Goal: Information Seeking & Learning: Learn about a topic

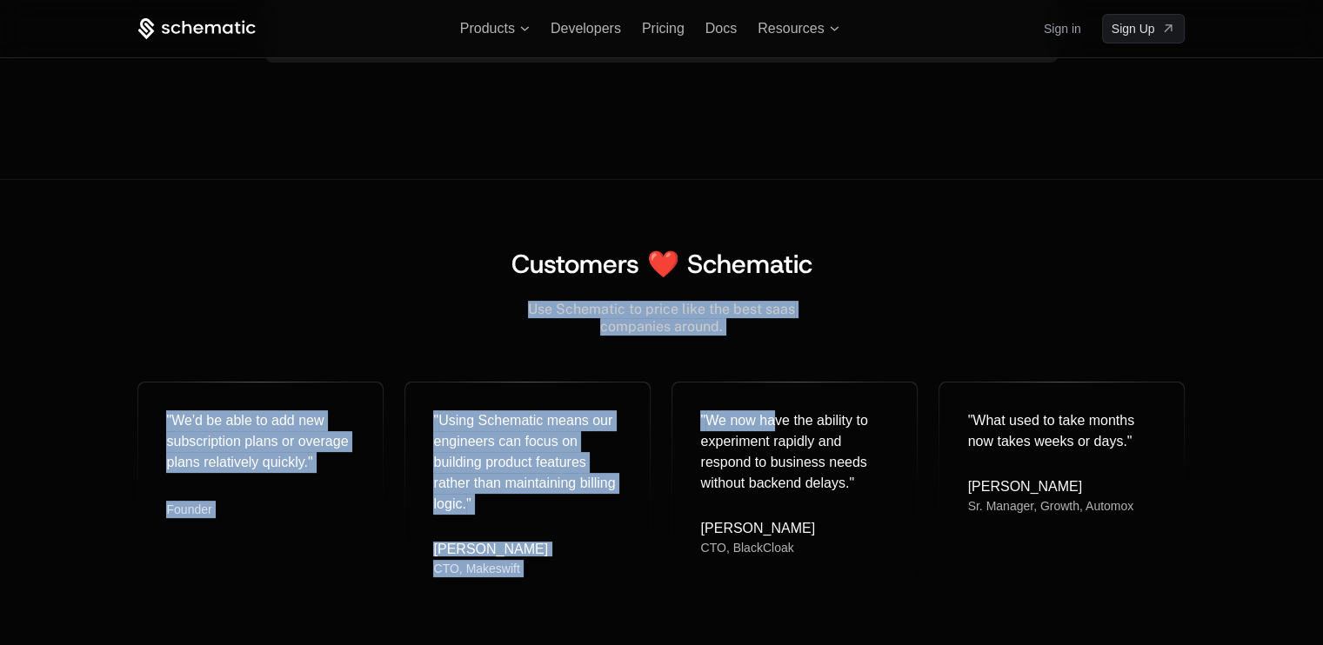
click at [775, 341] on div "Use Schematic to price like the best saas companies around. " We'd be able to a…" at bounding box center [660, 441] width 1047 height 322
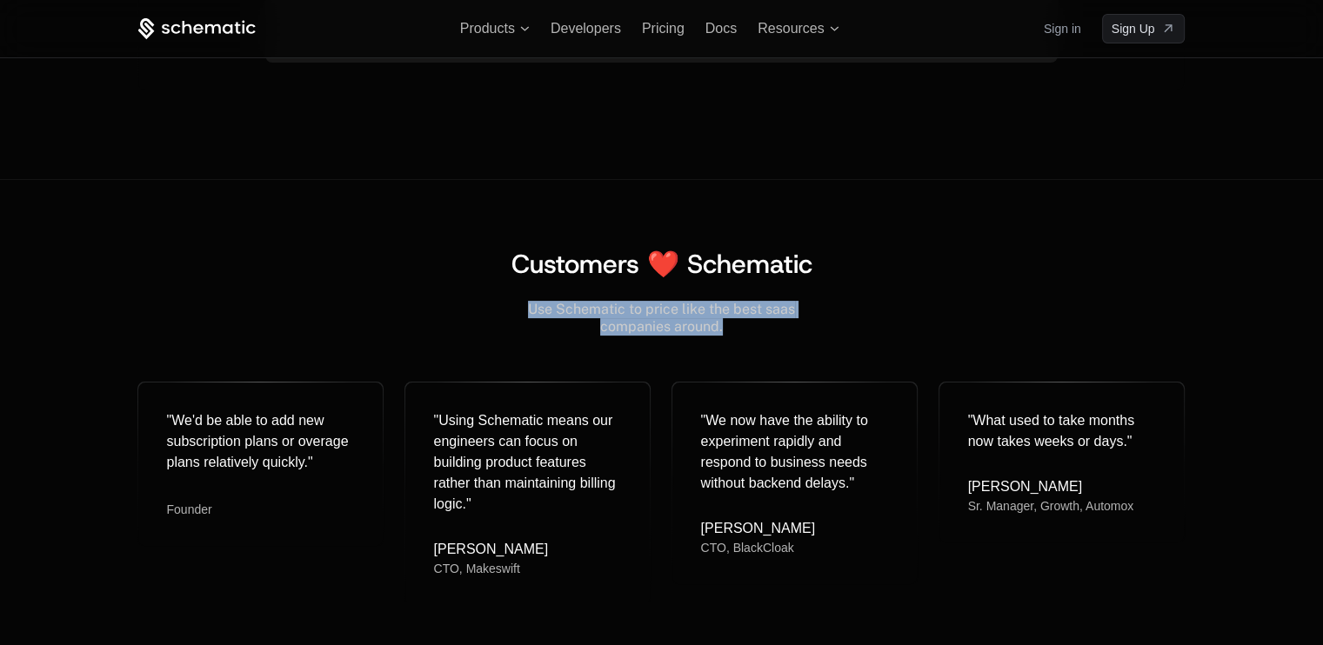
drag, startPoint x: 511, startPoint y: 297, endPoint x: 726, endPoint y: 327, distance: 217.8
click at [726, 327] on div "Use Schematic to price like the best saas companies around. " We'd be able to a…" at bounding box center [660, 441] width 1047 height 322
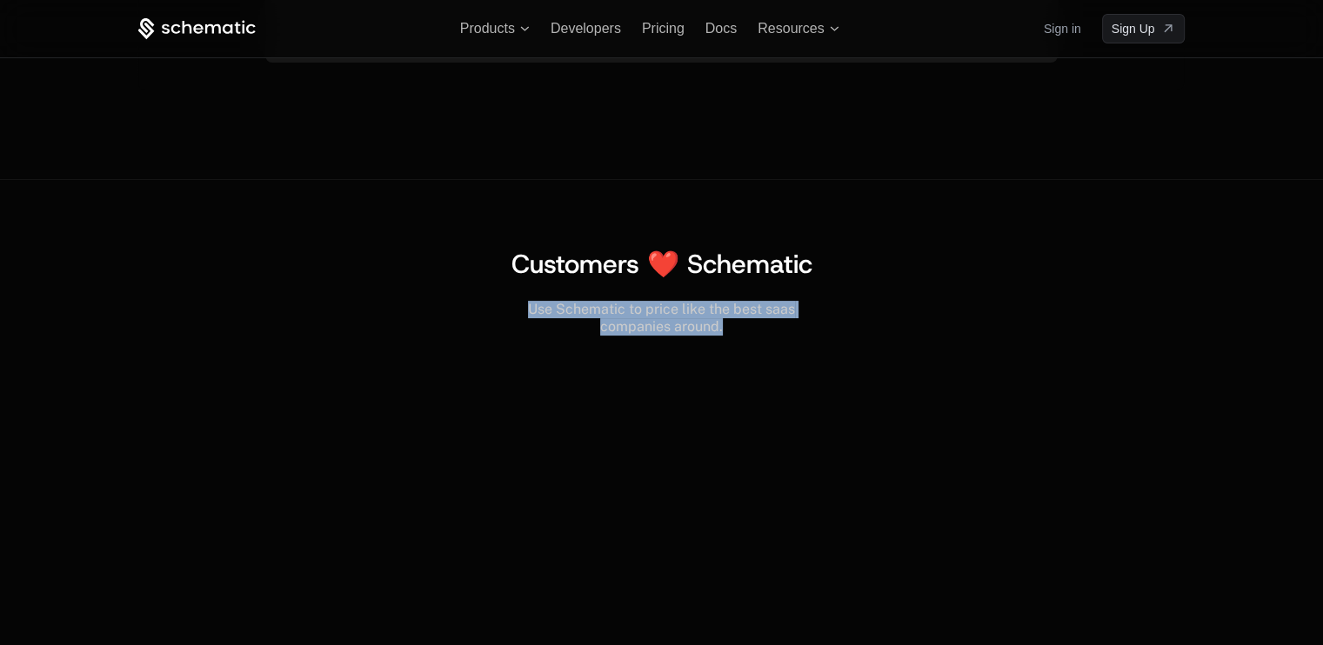
click at [935, 270] on div "Customers ❤️ Schematic" at bounding box center [660, 264] width 1047 height 31
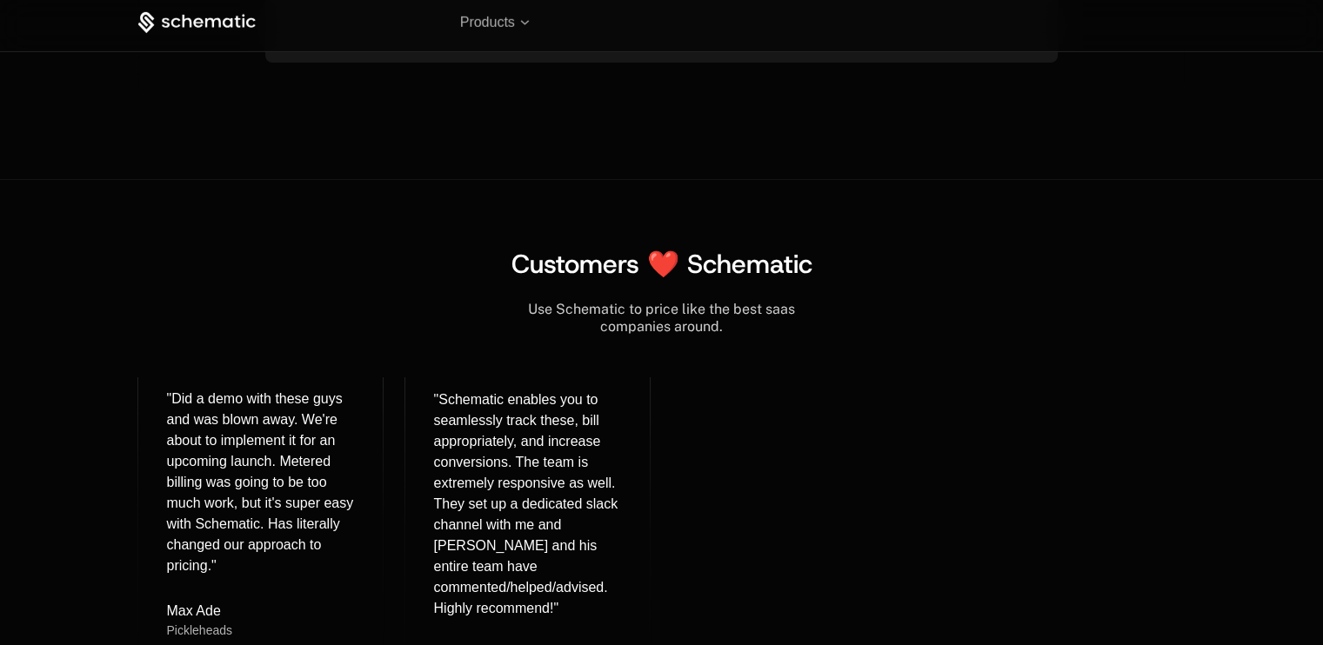
scroll to position [7169, 0]
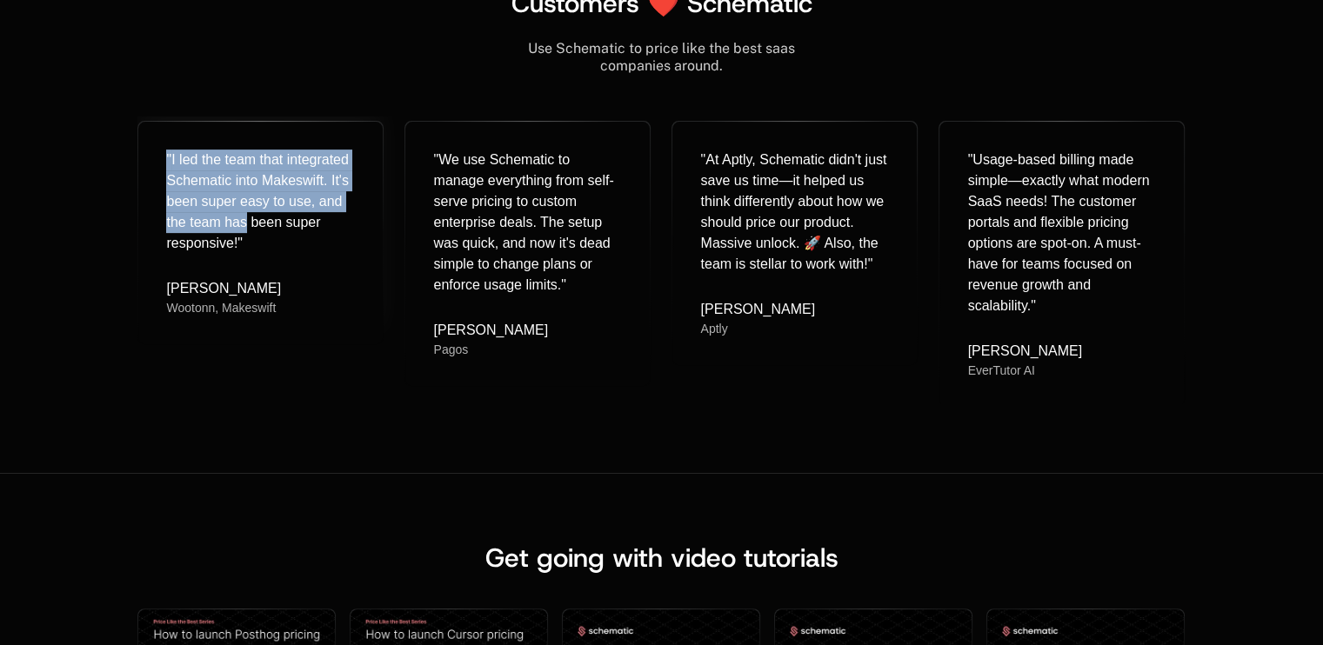
drag, startPoint x: 164, startPoint y: 151, endPoint x: 269, endPoint y: 260, distance: 150.7
click at [269, 260] on div "" I led the team that integrated Schematic into Makeswift. It's been super easy…" at bounding box center [260, 233] width 244 height 223
copy div "" I led the team that integrated Schematic into Makeswift. It's been super easy…"
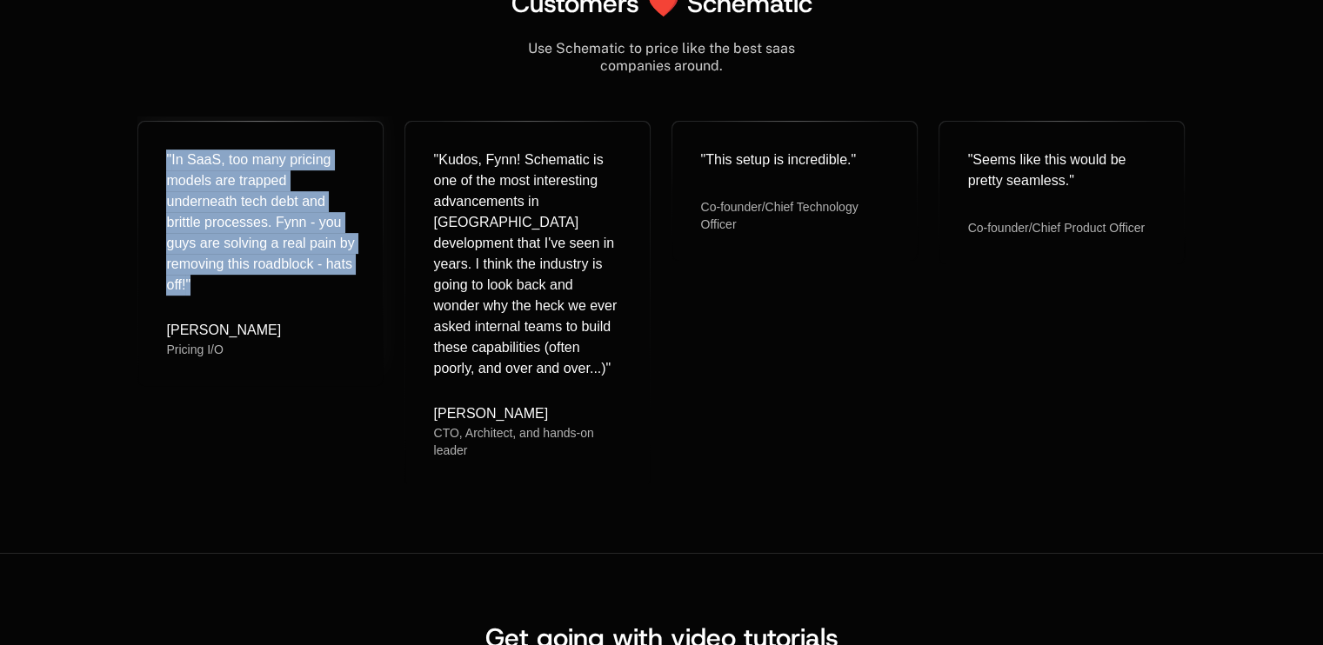
drag, startPoint x: 183, startPoint y: 169, endPoint x: 212, endPoint y: 287, distance: 121.9
click at [212, 287] on div "" In SaaS, too many pricing models are trapped underneath tech debt and brittle…" at bounding box center [260, 223] width 189 height 146
copy div "" In SaaS, too many pricing models are trapped underneath tech debt and brittle…"
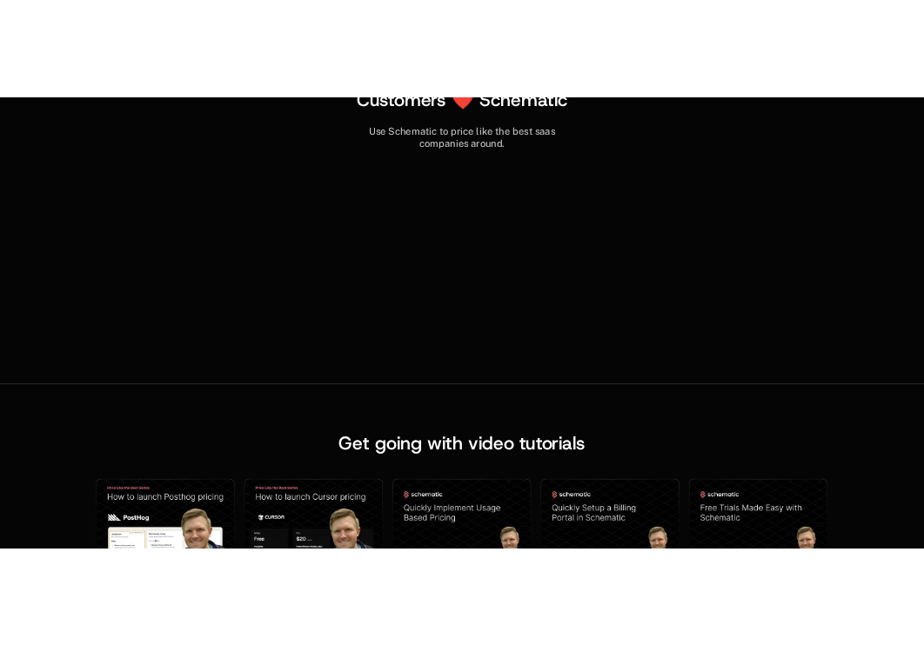
scroll to position [7239, 0]
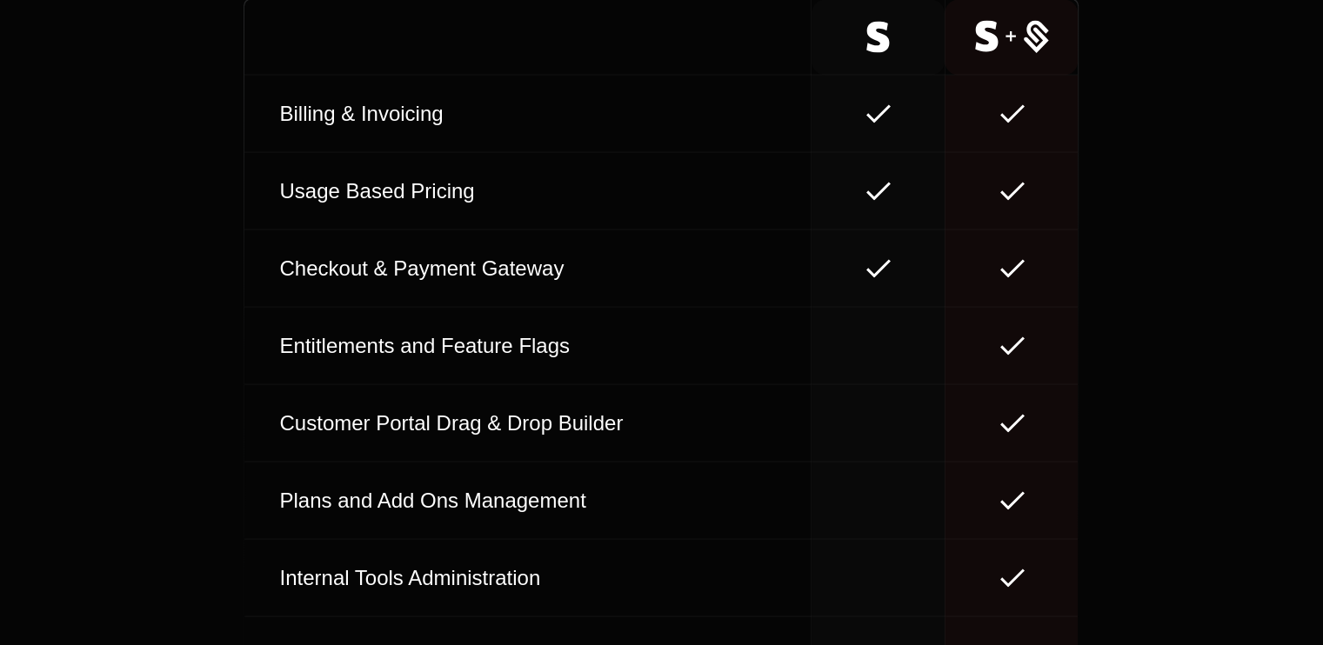
scroll to position [9782, 0]
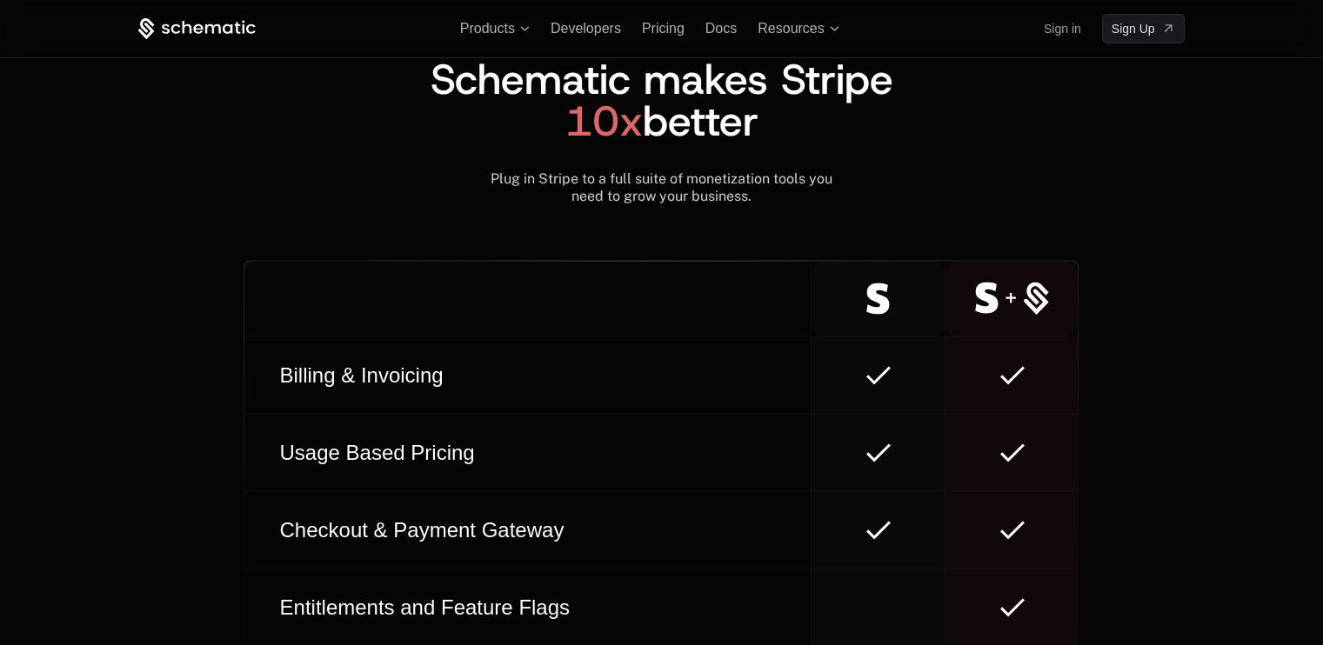
drag, startPoint x: 515, startPoint y: 177, endPoint x: 771, endPoint y: 200, distance: 257.6
click at [771, 200] on div "Schematic makes Stripe 10x better Plug in Stripe to a full suite of monetizatio…" at bounding box center [660, 131] width 1047 height 146
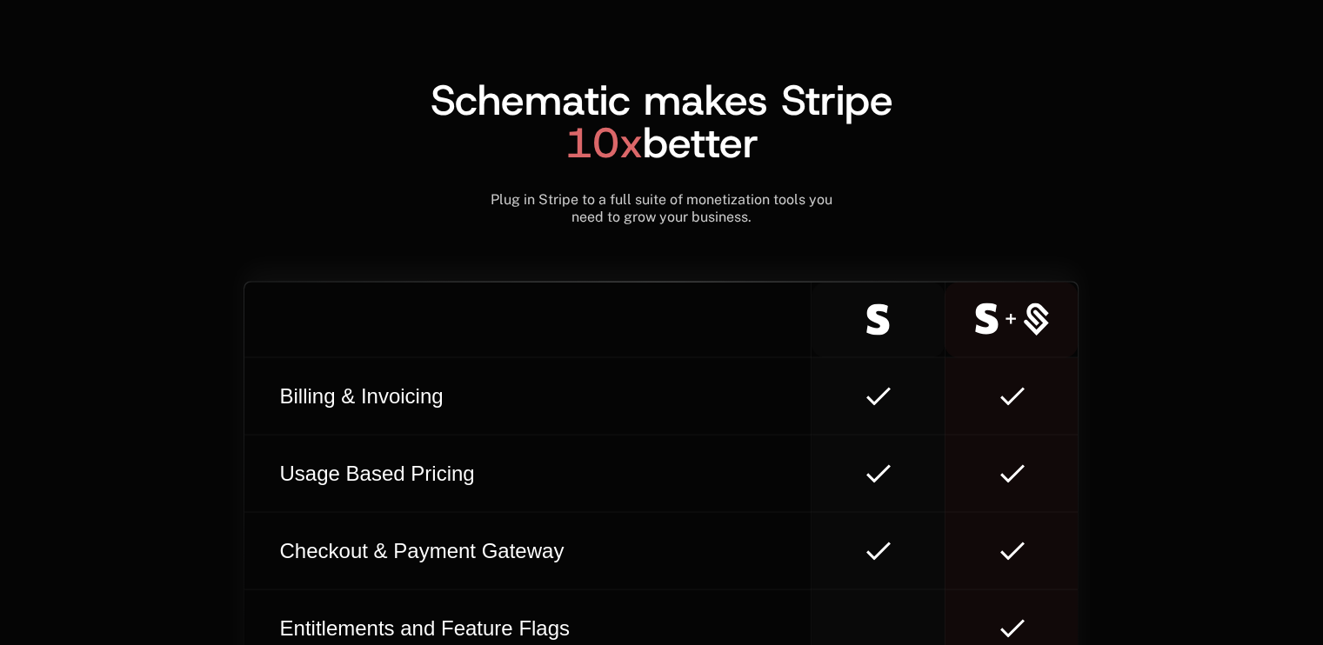
scroll to position [9577, 0]
